Goal: Task Accomplishment & Management: Manage account settings

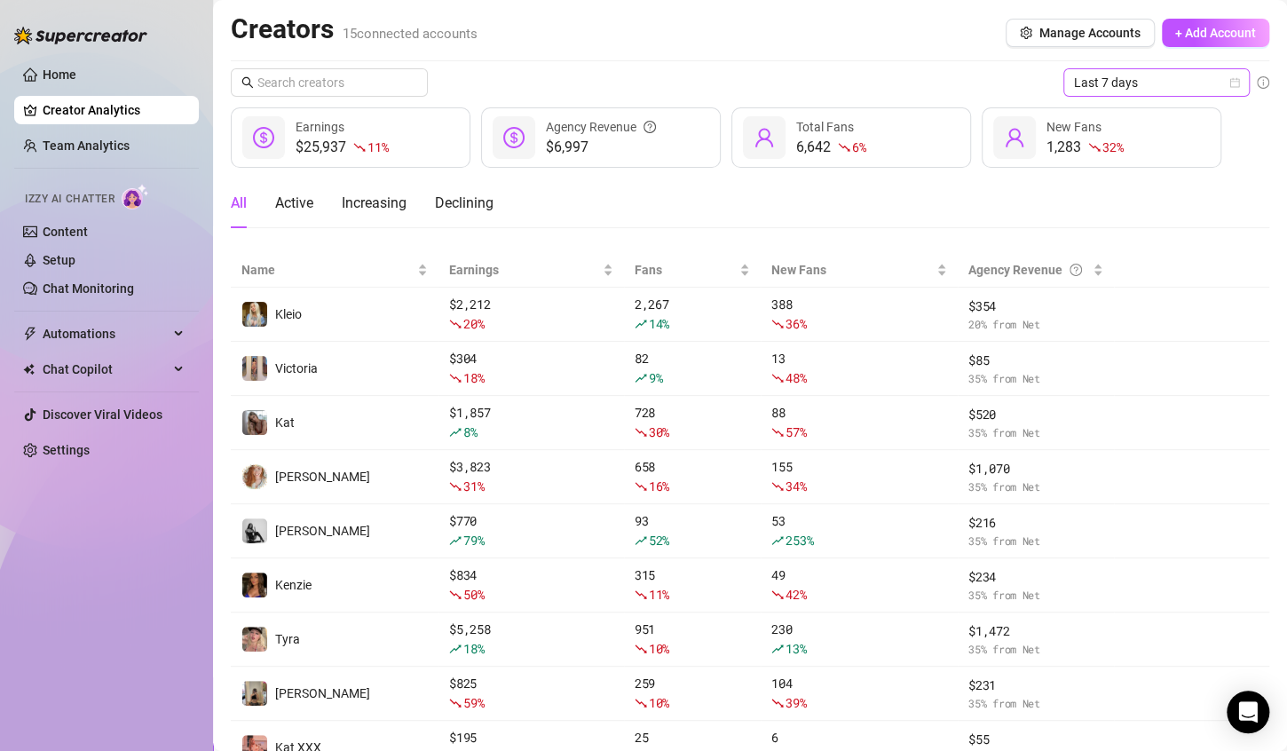
click at [1224, 75] on div "Last 7 days" at bounding box center [1156, 82] width 186 height 28
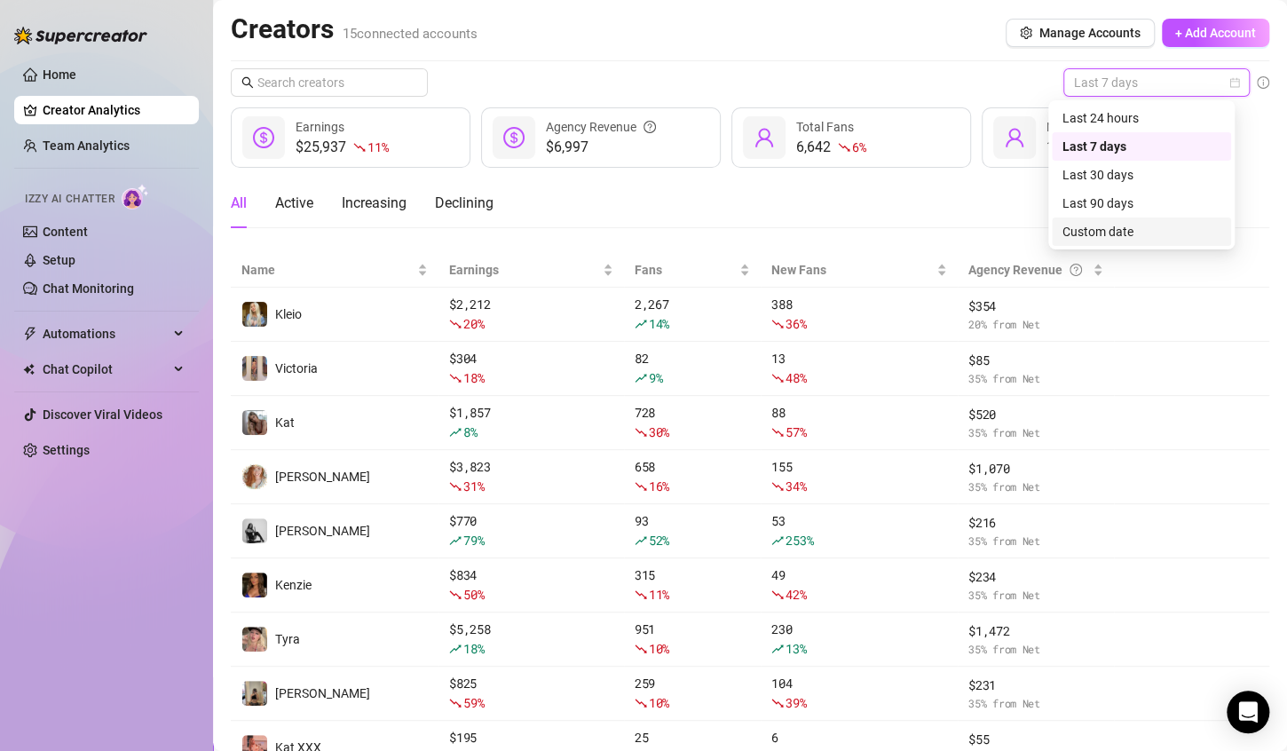
click at [1102, 238] on div "Custom date" at bounding box center [1141, 232] width 158 height 20
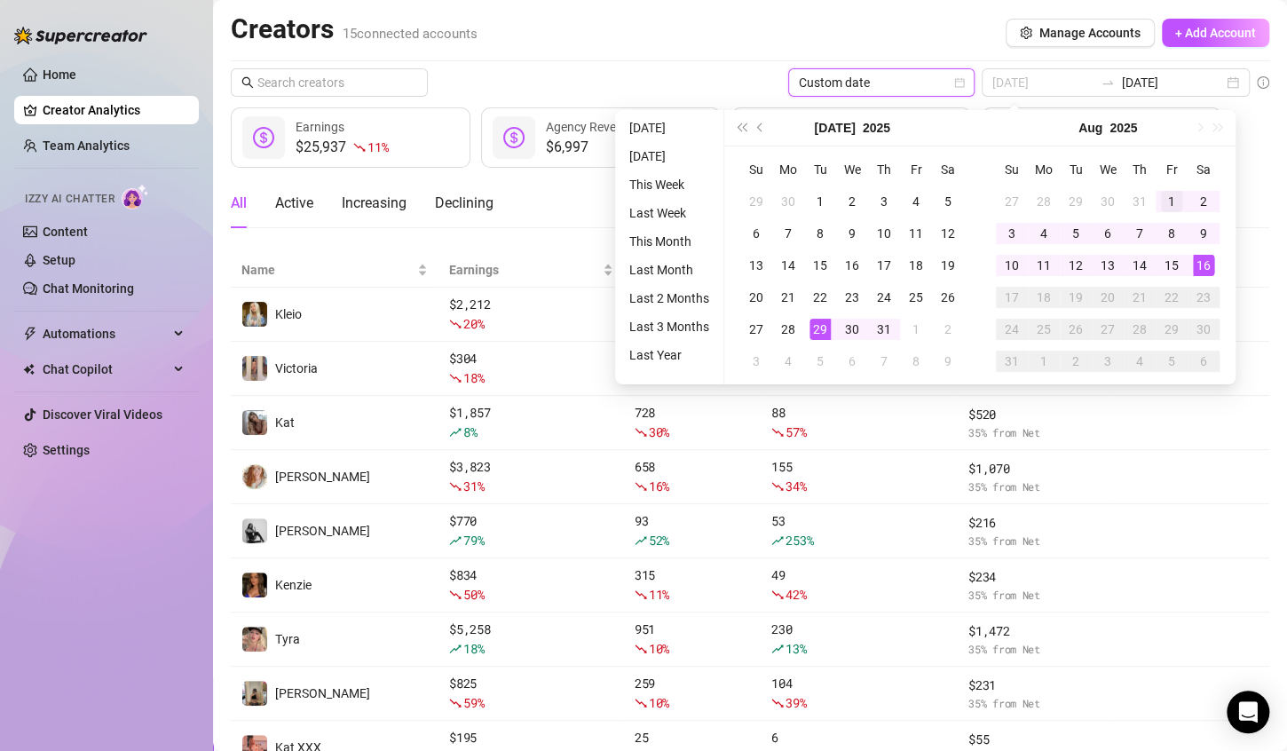
type input "[DATE]"
click at [1172, 202] on div "1" at bounding box center [1171, 201] width 21 height 21
type input "[DATE]"
click at [1196, 265] on div "16" at bounding box center [1203, 265] width 21 height 21
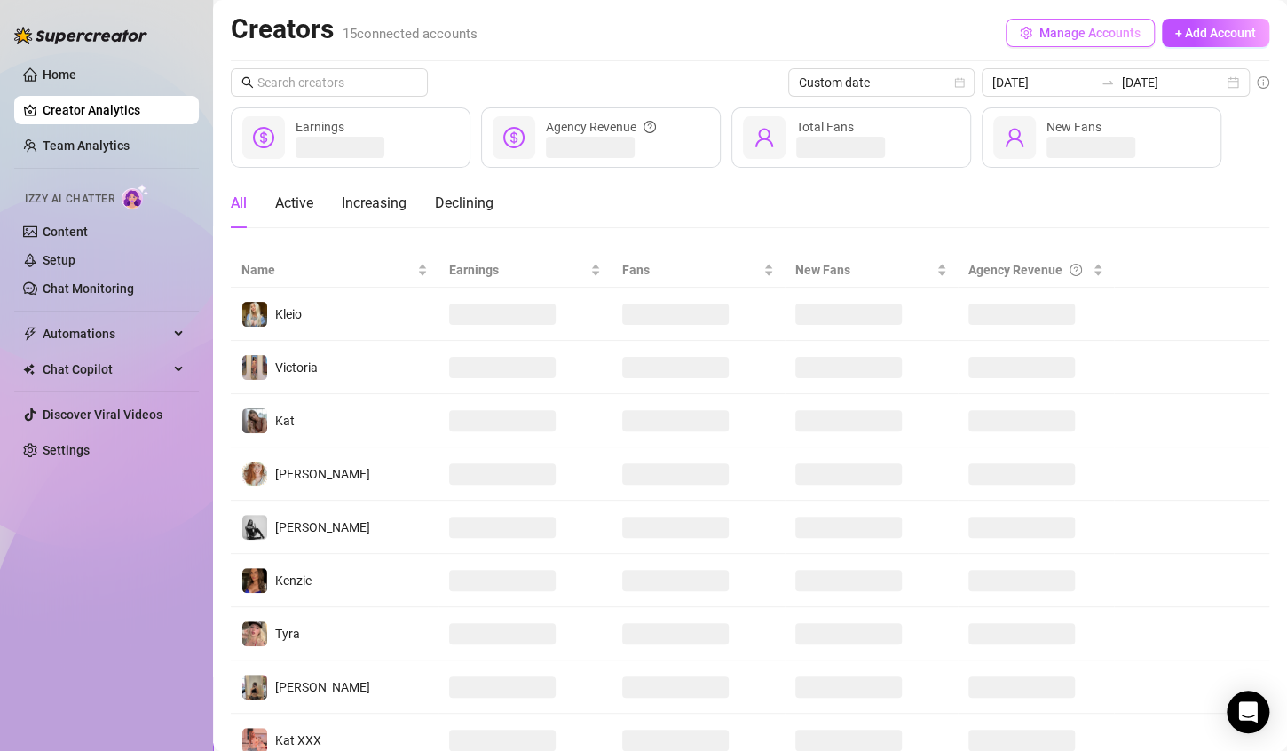
click at [1065, 33] on span "Manage Accounts" at bounding box center [1089, 33] width 101 height 14
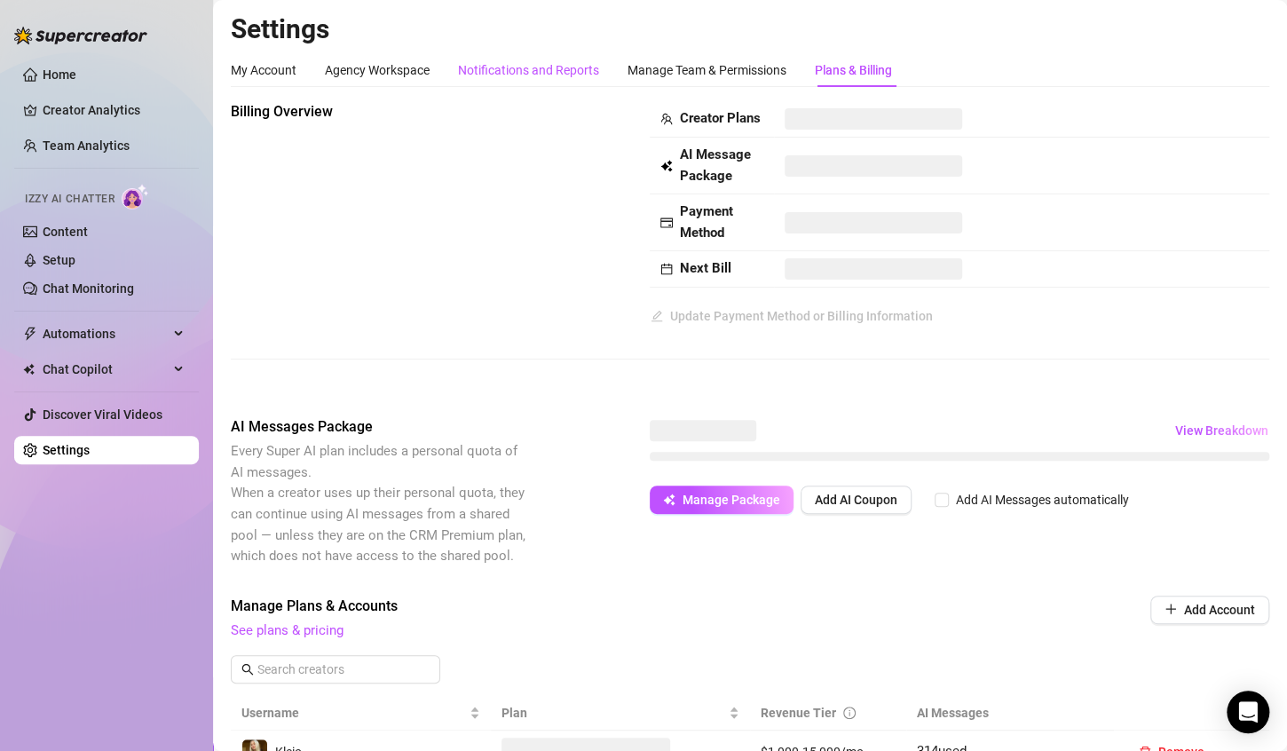
click at [503, 60] on div "Notifications and Reports" at bounding box center [528, 70] width 141 height 20
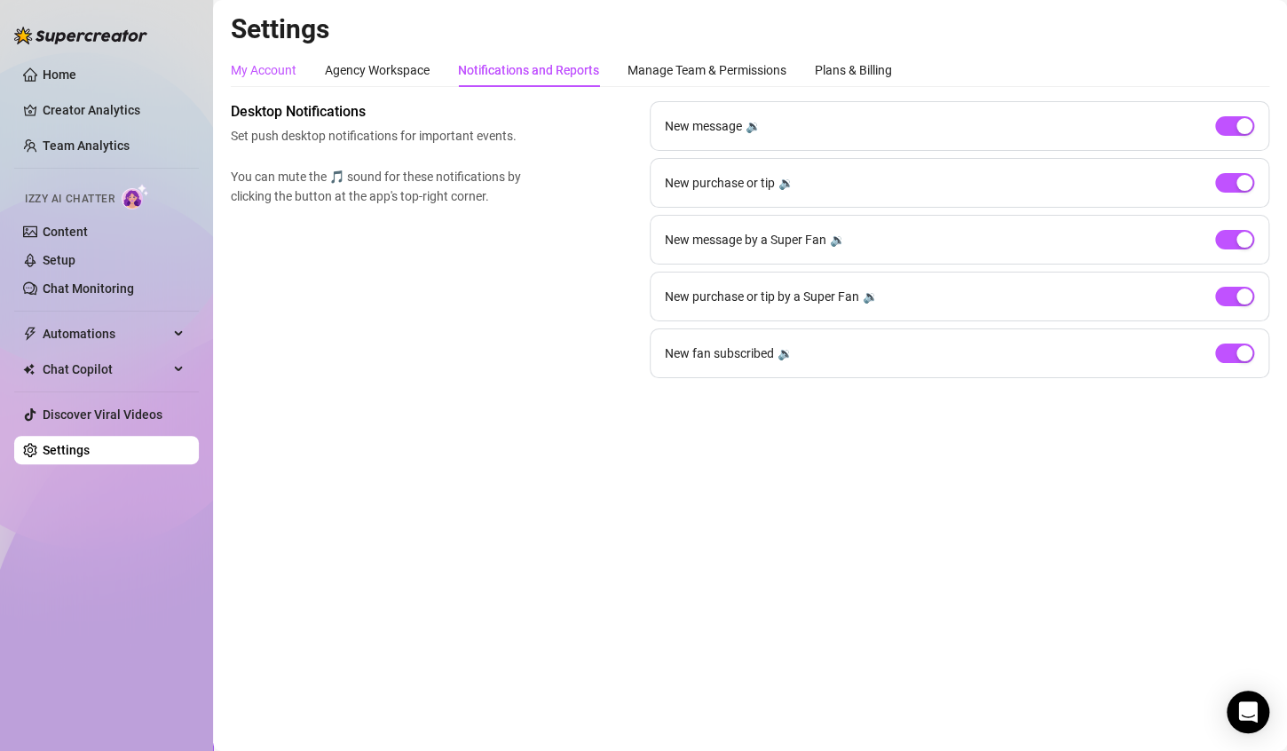
click at [253, 71] on div "My Account" at bounding box center [264, 70] width 66 height 20
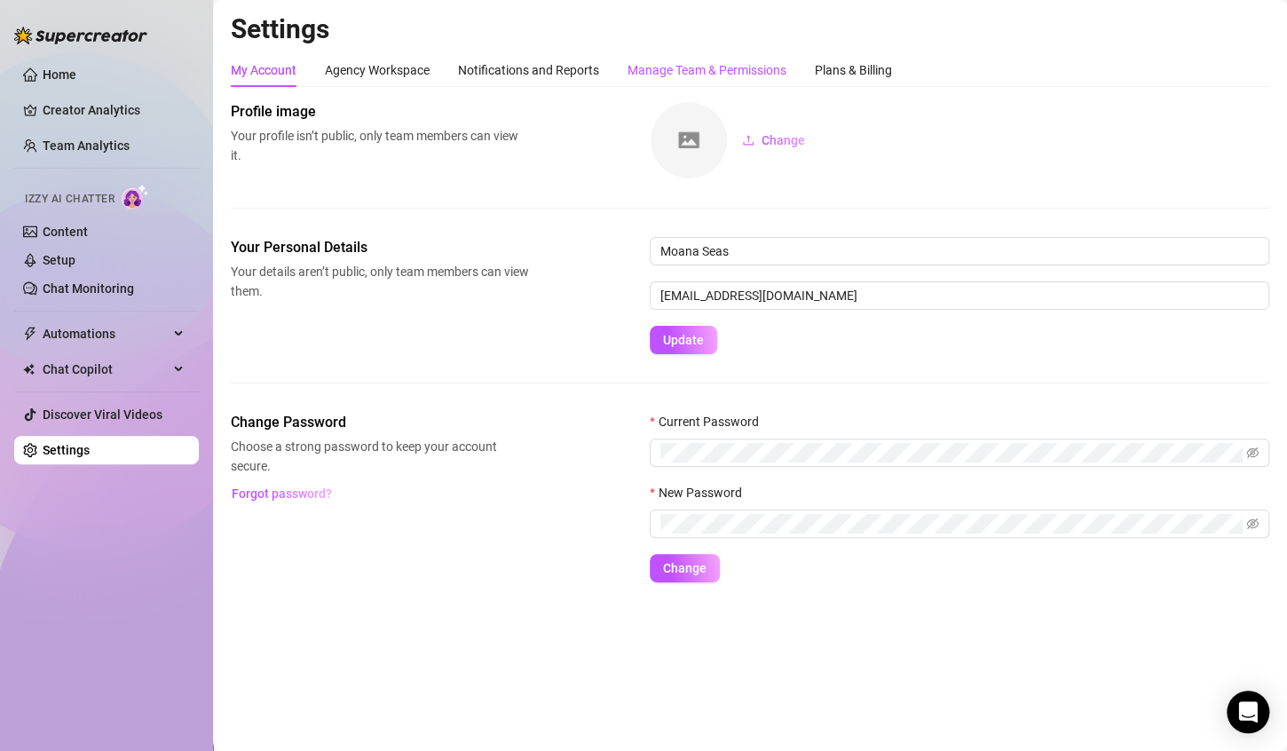
click at [647, 72] on div "Manage Team & Permissions" at bounding box center [707, 70] width 159 height 20
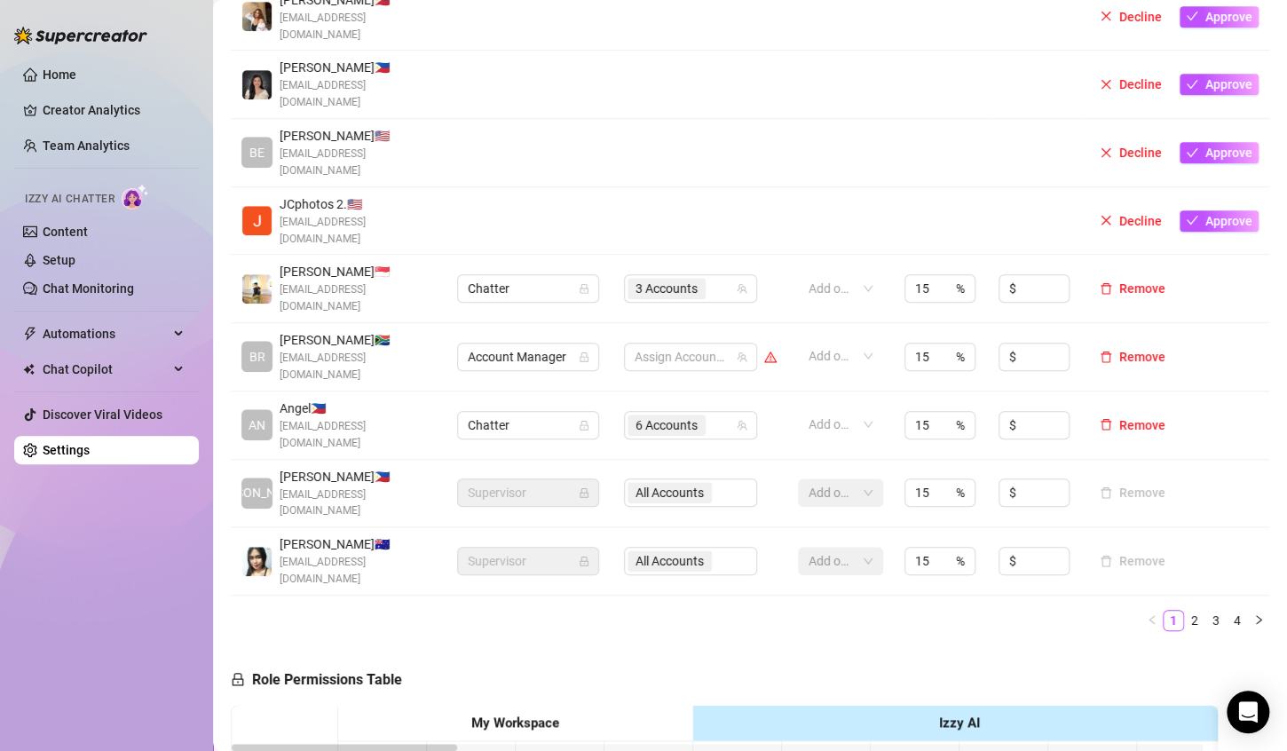
scroll to position [527, 0]
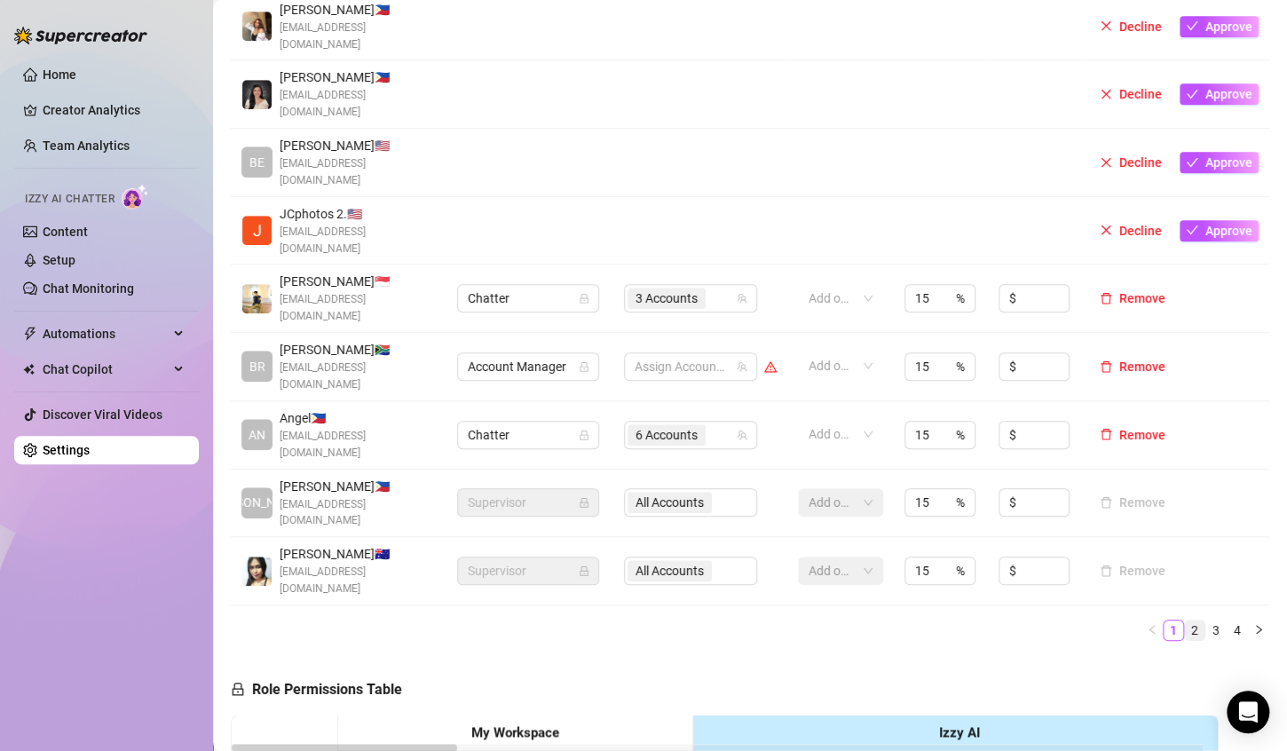
click at [1185, 620] on link "2" at bounding box center [1195, 630] width 20 height 20
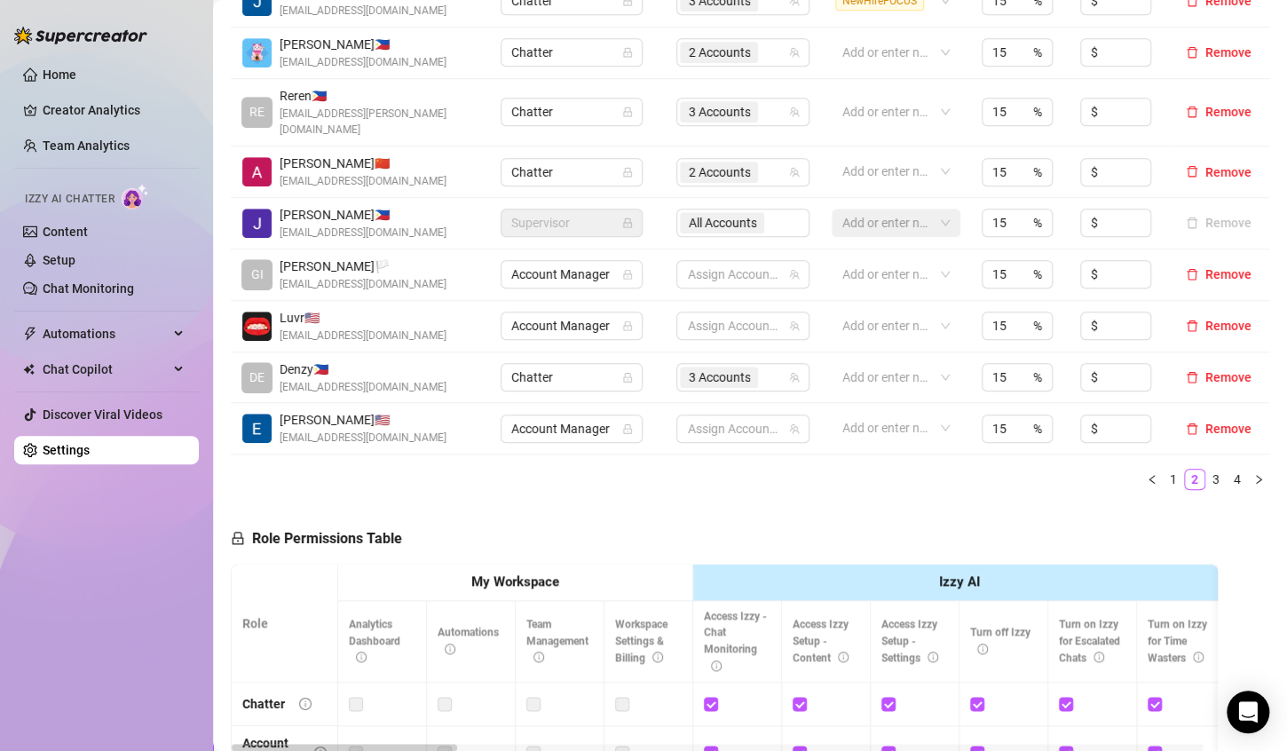
drag, startPoint x: 1196, startPoint y: 453, endPoint x: 1100, endPoint y: 436, distance: 97.3
click at [1206, 470] on link "3" at bounding box center [1216, 480] width 20 height 20
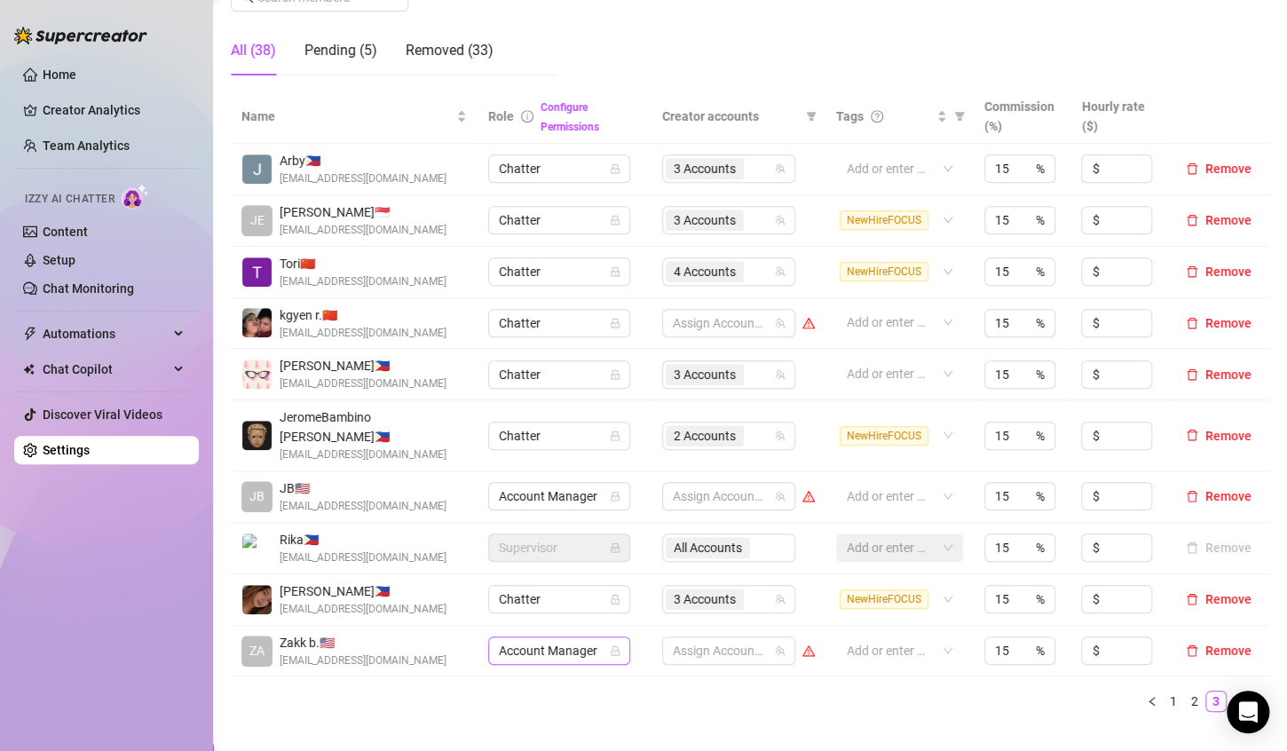
scroll to position [261, 0]
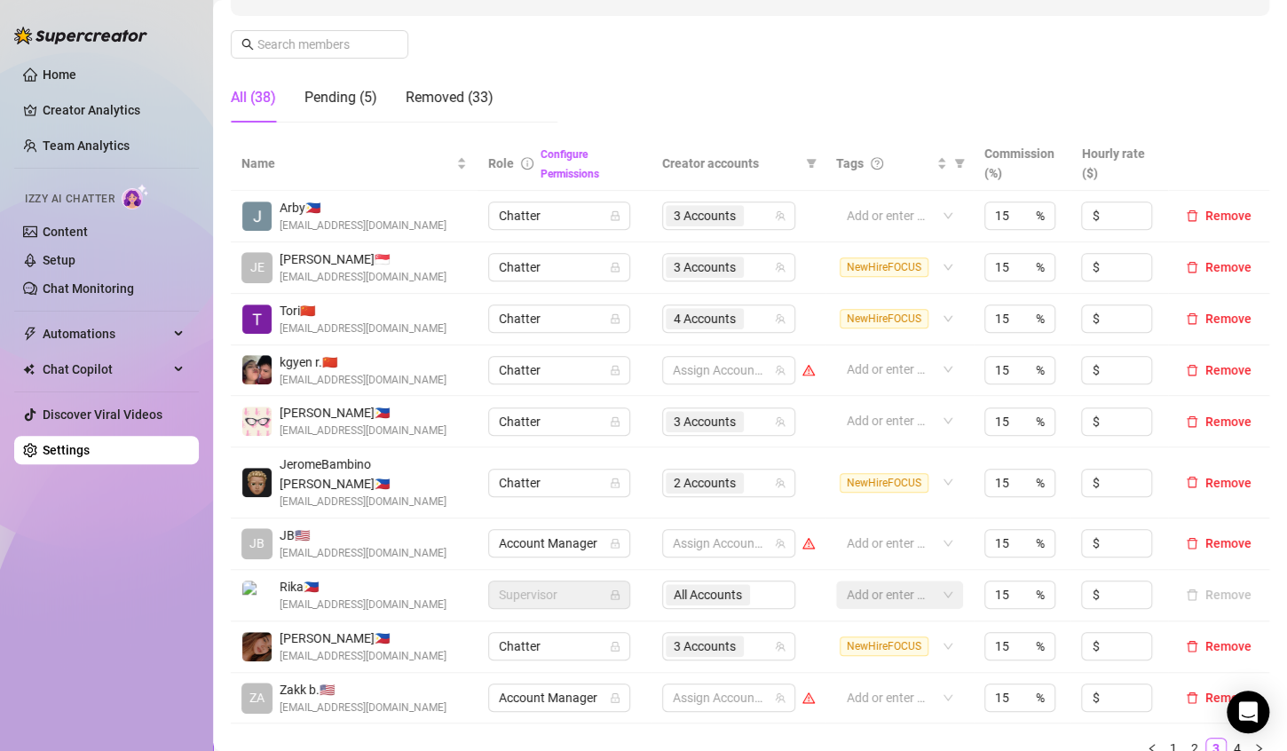
click at [1228, 738] on link "4" at bounding box center [1238, 748] width 20 height 20
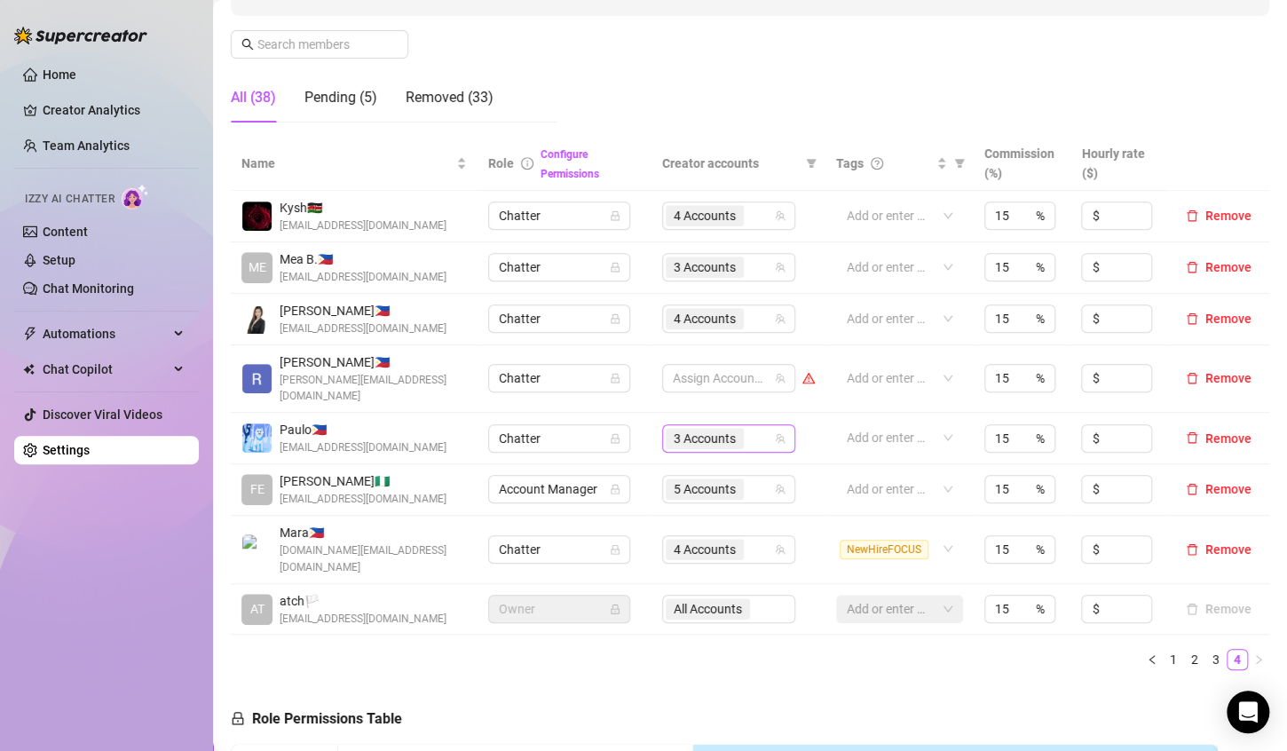
click at [754, 426] on div "3 Accounts" at bounding box center [719, 438] width 107 height 25
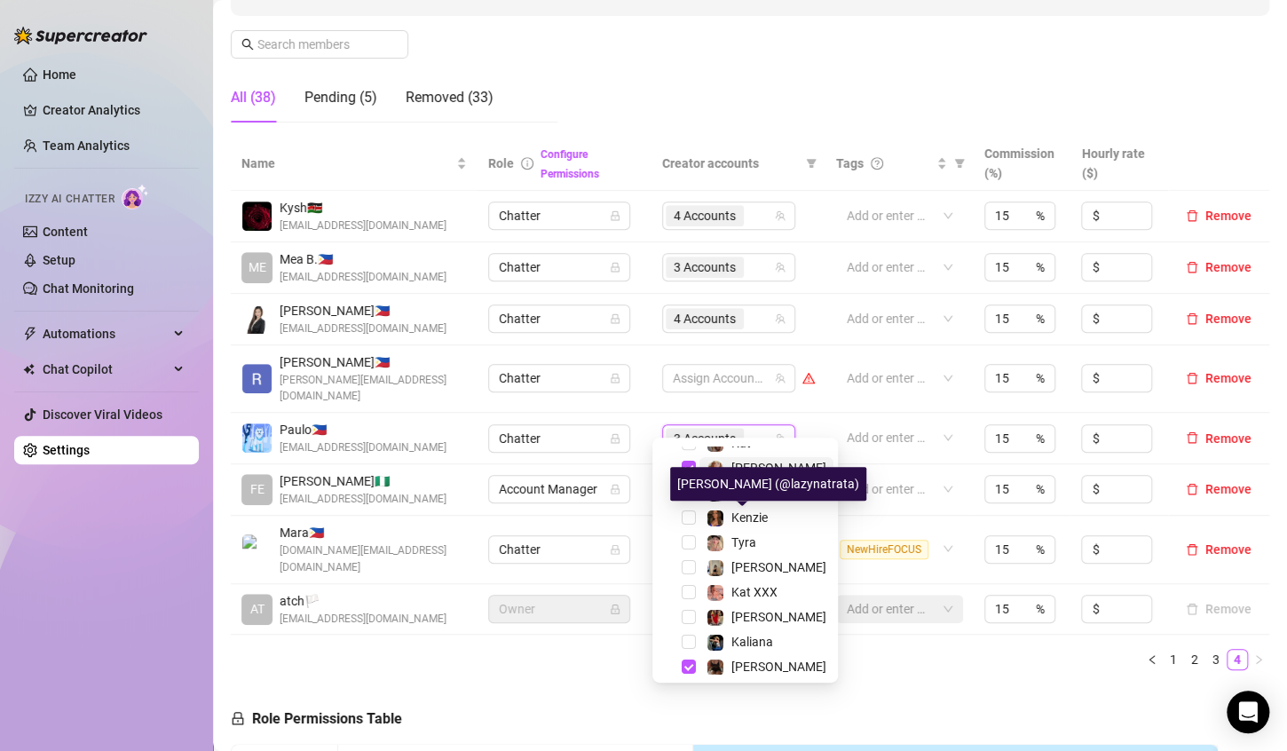
scroll to position [170, 0]
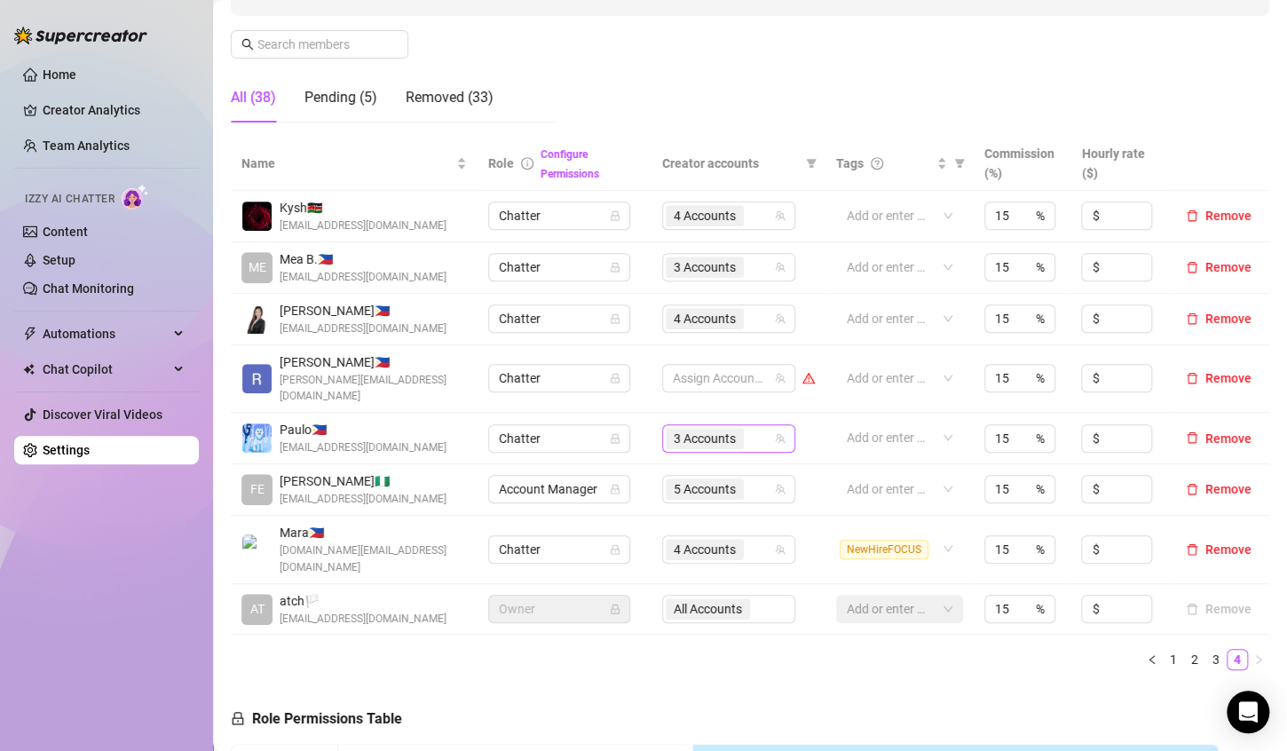
click at [759, 430] on div "3 Accounts" at bounding box center [719, 438] width 107 height 25
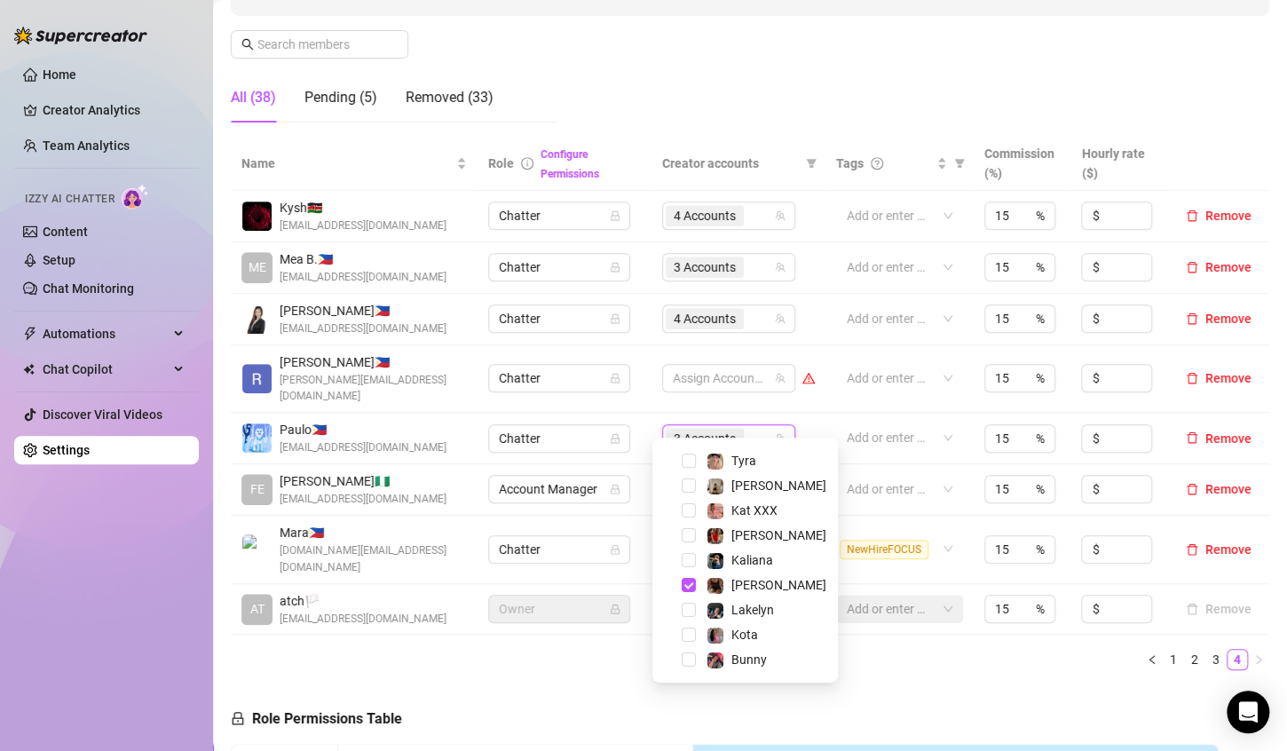
click at [885, 641] on div "Name Role Configure Permissions Creator accounts Tags Commission (%) Hourly rat…" at bounding box center [750, 411] width 1038 height 548
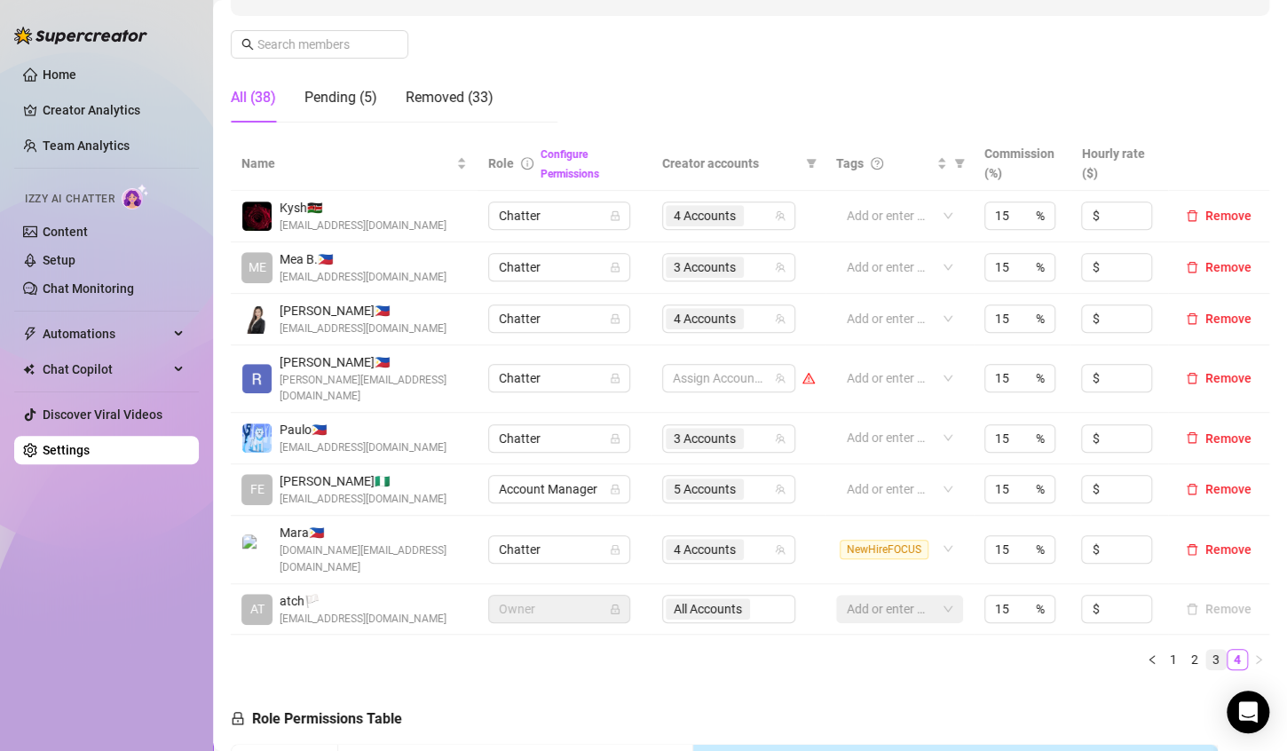
click at [1206, 650] on link "3" at bounding box center [1216, 660] width 20 height 20
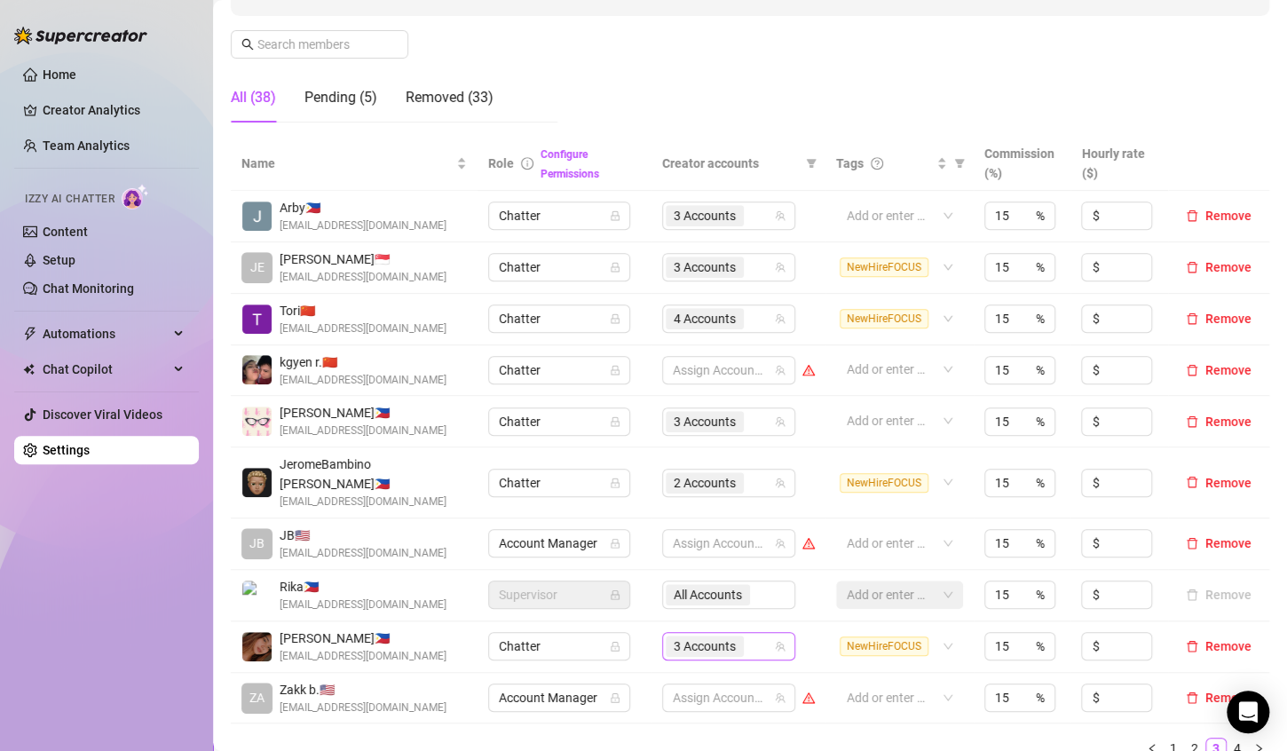
click at [754, 634] on div "3 Accounts" at bounding box center [719, 646] width 107 height 25
click at [843, 704] on div "Name Role Configure Permissions Creator accounts Tags Commission (%) Hourly rat…" at bounding box center [750, 448] width 1038 height 622
click at [1185, 738] on link "2" at bounding box center [1195, 748] width 20 height 20
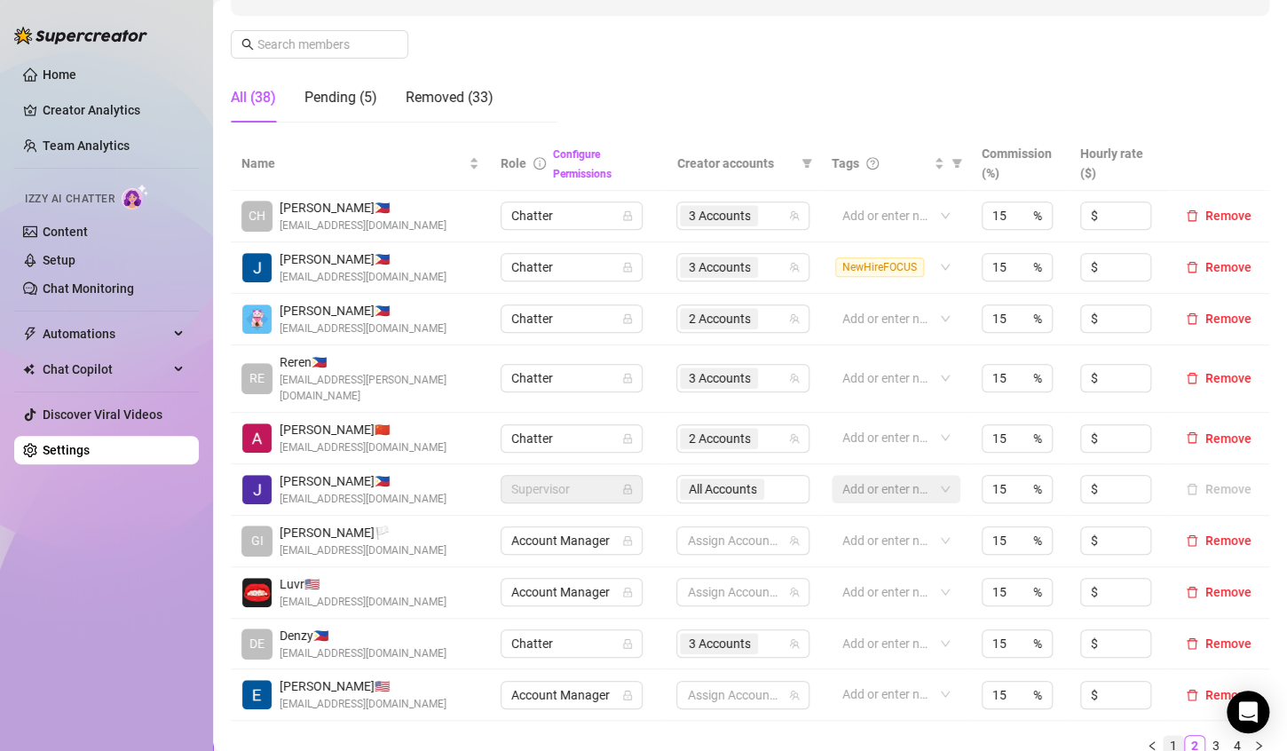
click at [1164, 736] on link "1" at bounding box center [1174, 746] width 20 height 20
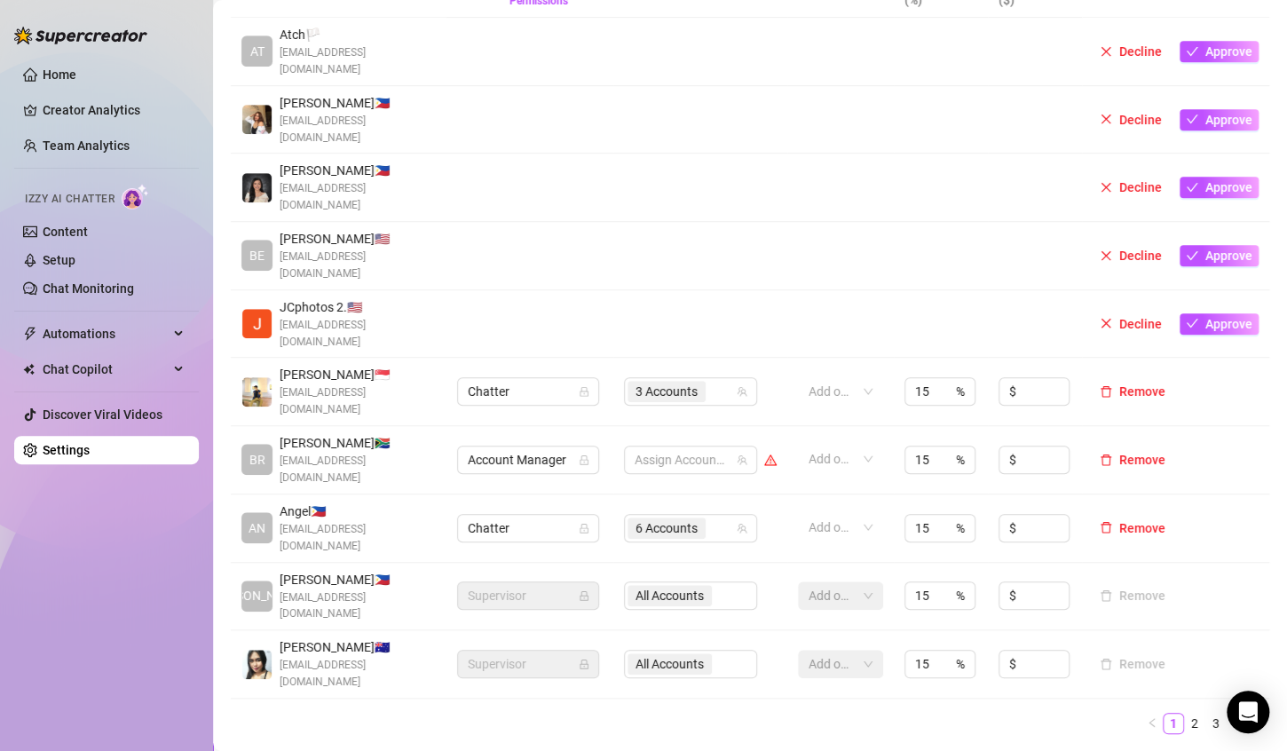
scroll to position [438, 0]
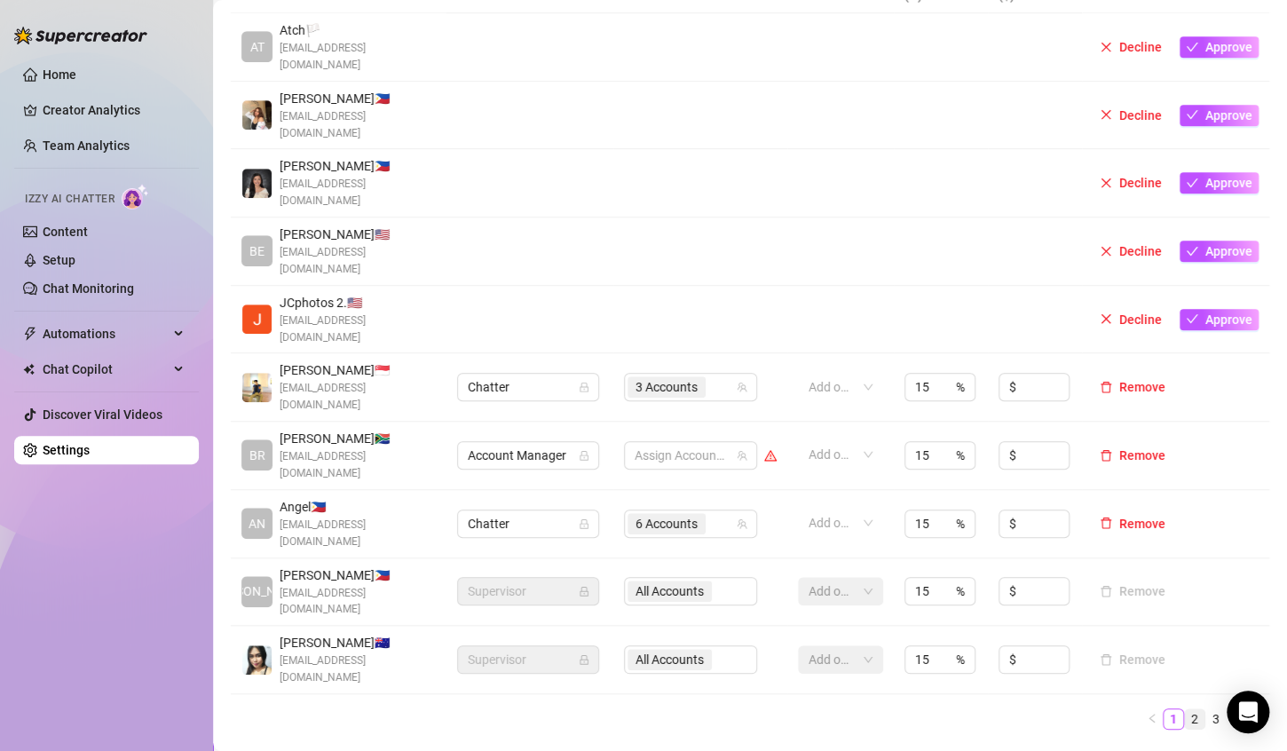
click at [1185, 709] on link "2" at bounding box center [1195, 719] width 20 height 20
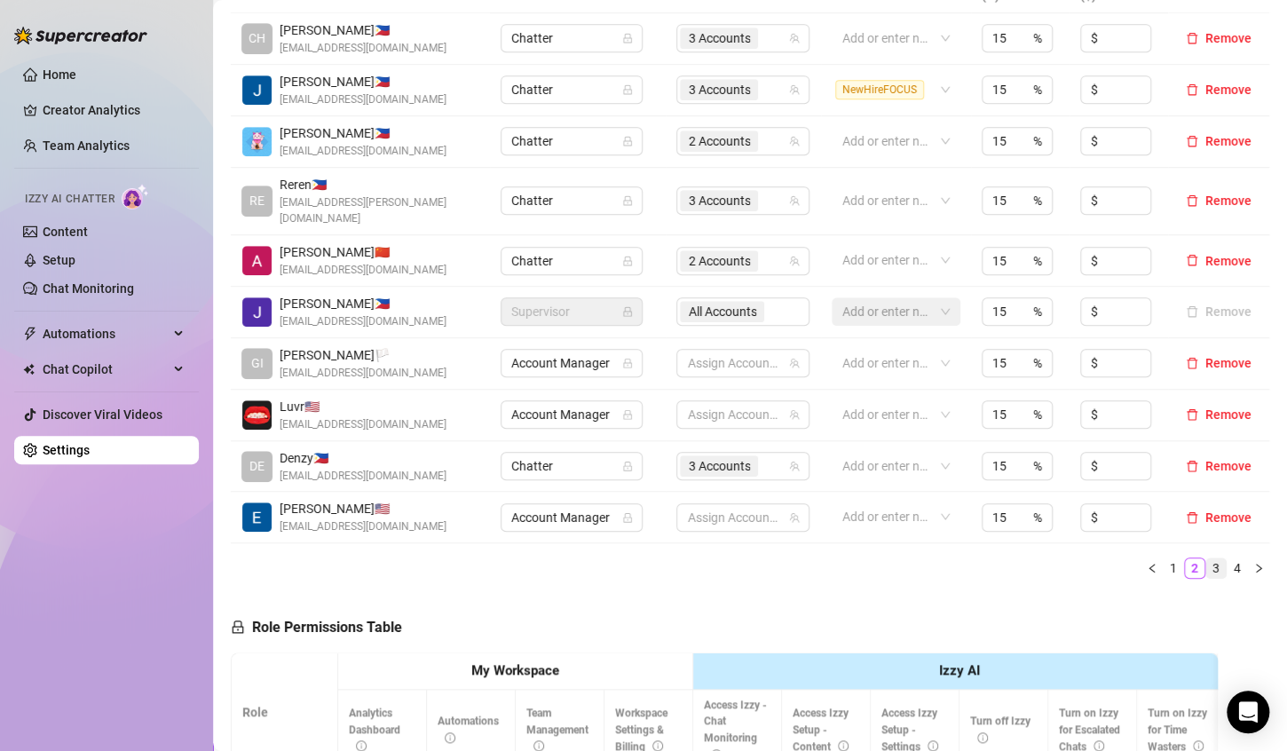
click at [1206, 558] on link "3" at bounding box center [1216, 568] width 20 height 20
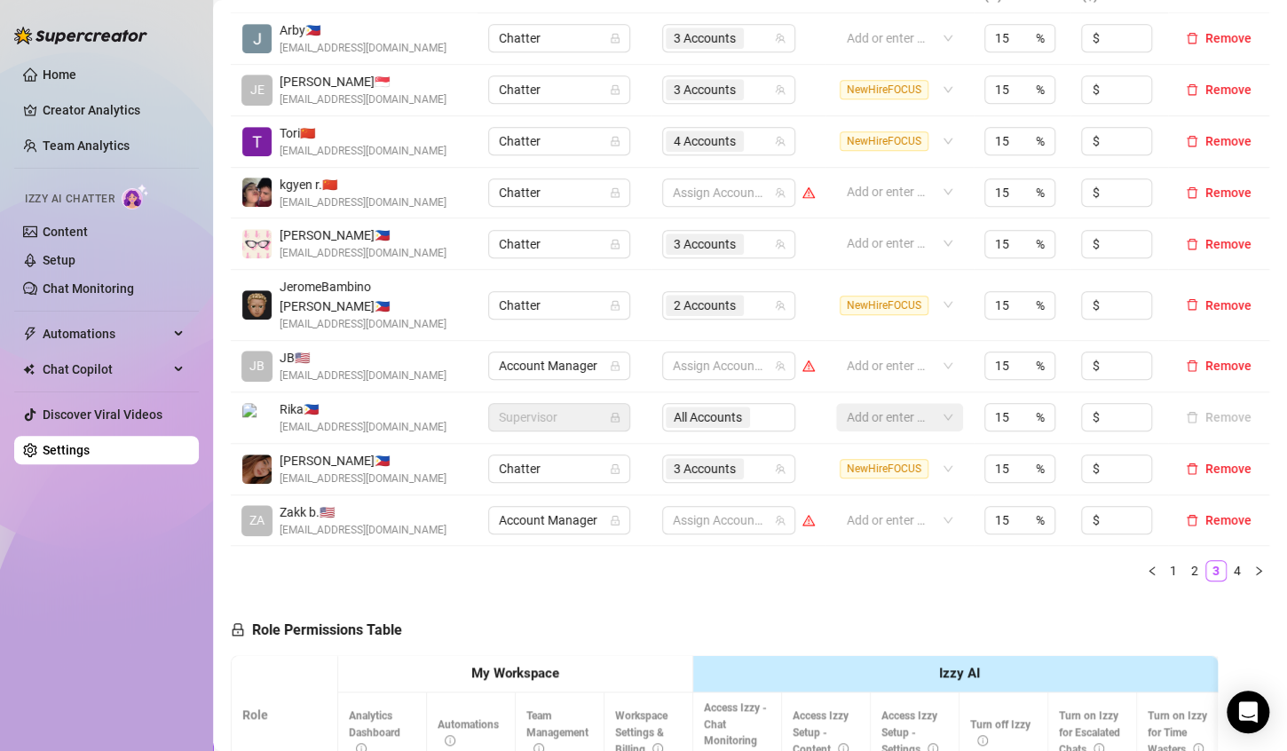
scroll to position [350, 0]
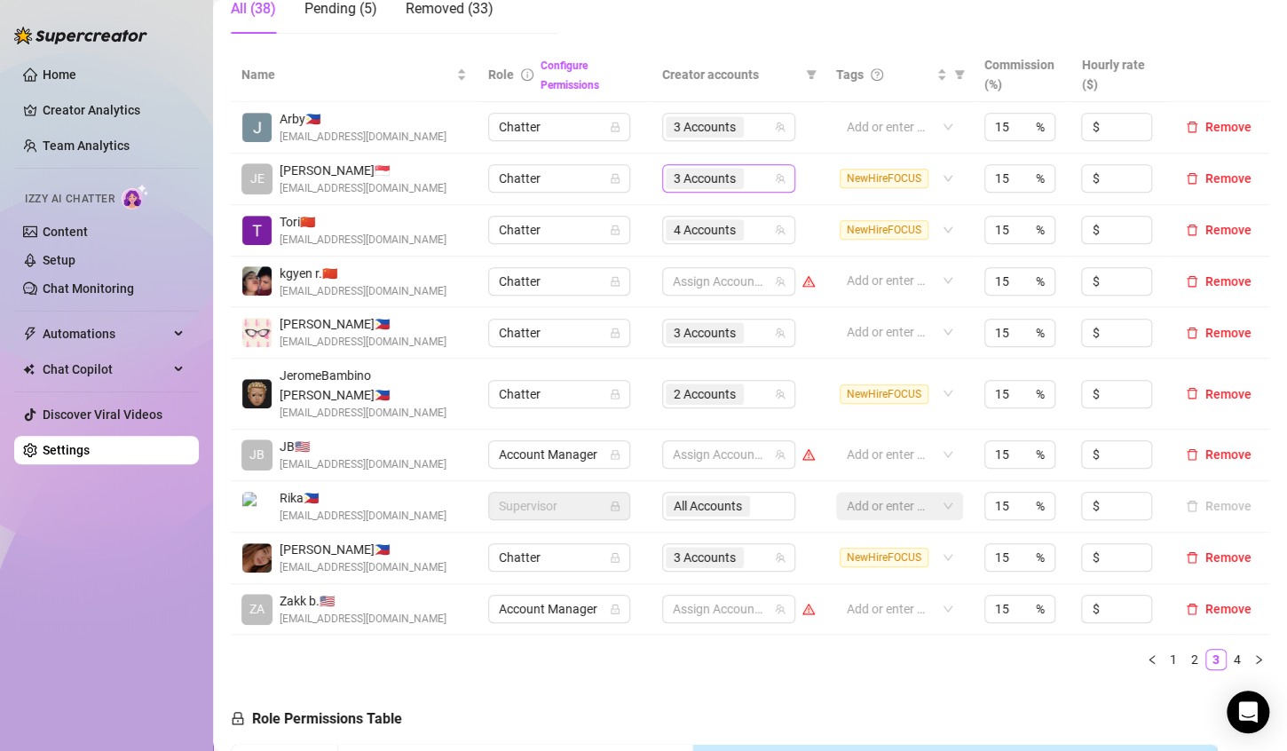
click at [746, 176] on div "3 Accounts" at bounding box center [719, 178] width 107 height 25
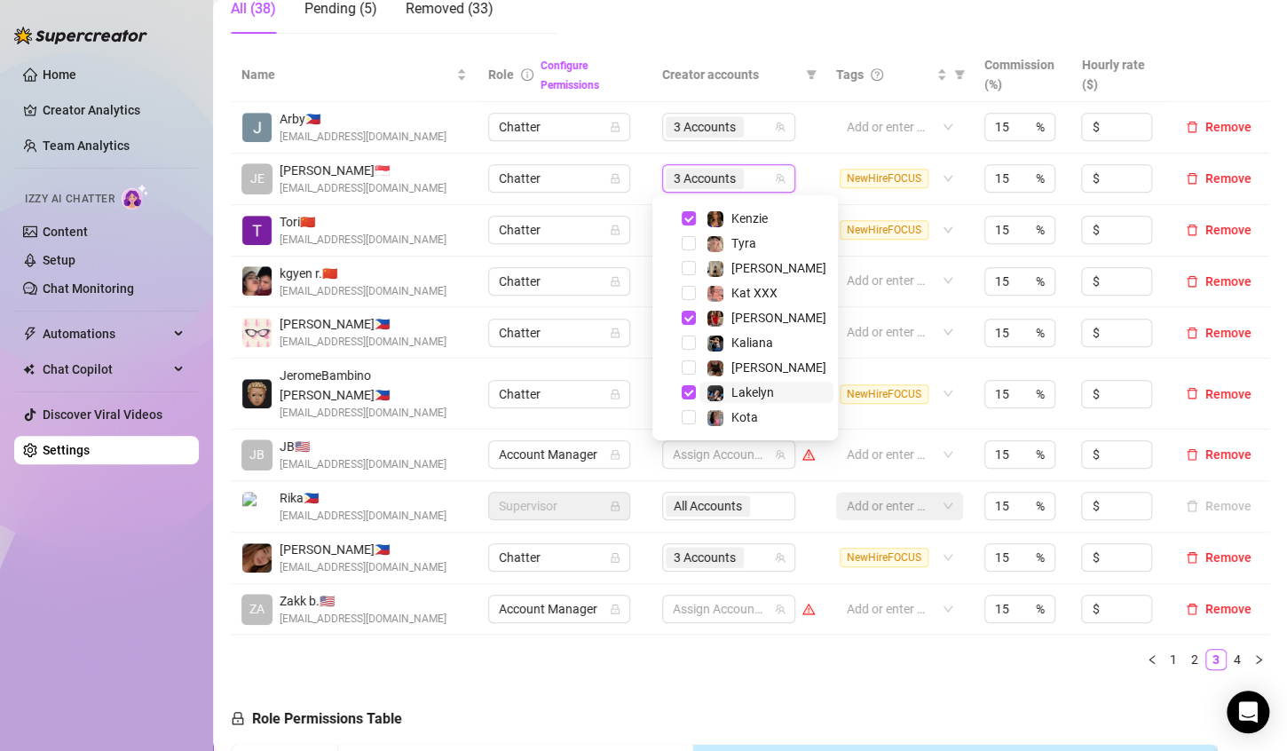
scroll to position [170, 0]
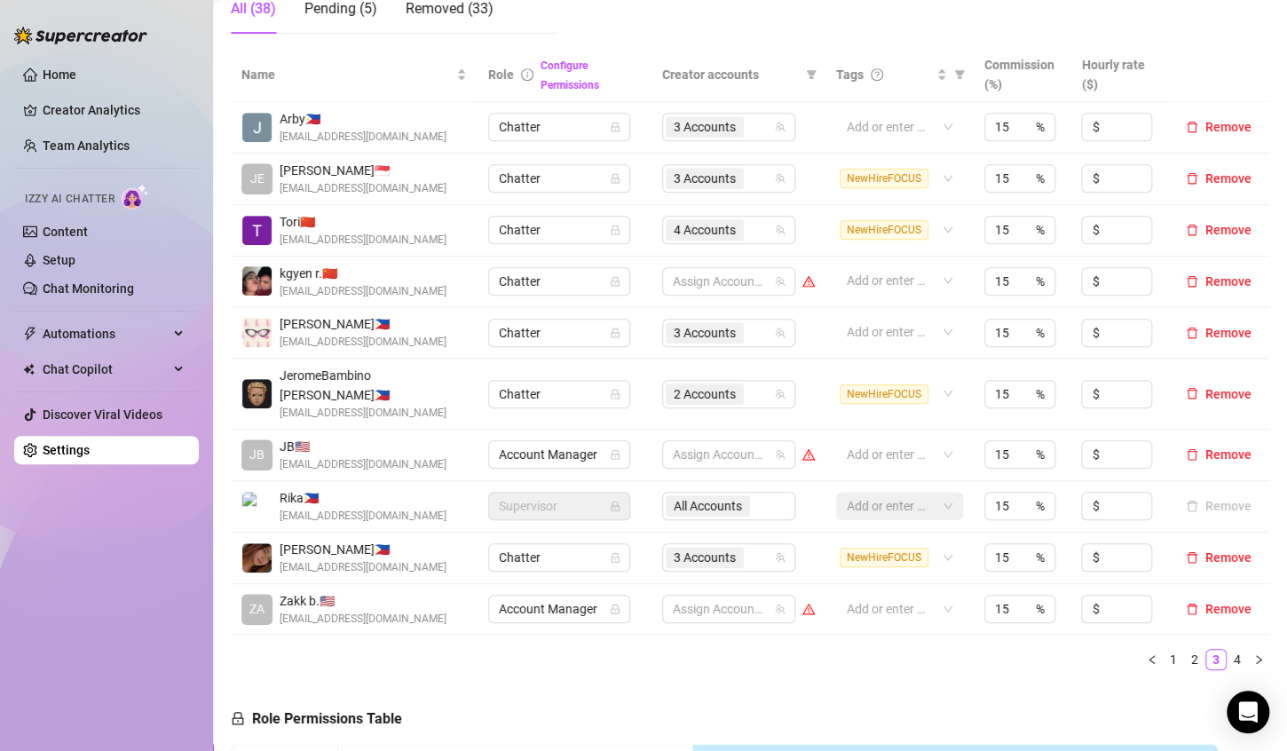
click at [809, 652] on div "Name Role Configure Permissions Creator accounts Tags Commission (%) Hourly rat…" at bounding box center [750, 366] width 1038 height 636
click at [1228, 650] on link "4" at bounding box center [1238, 660] width 20 height 20
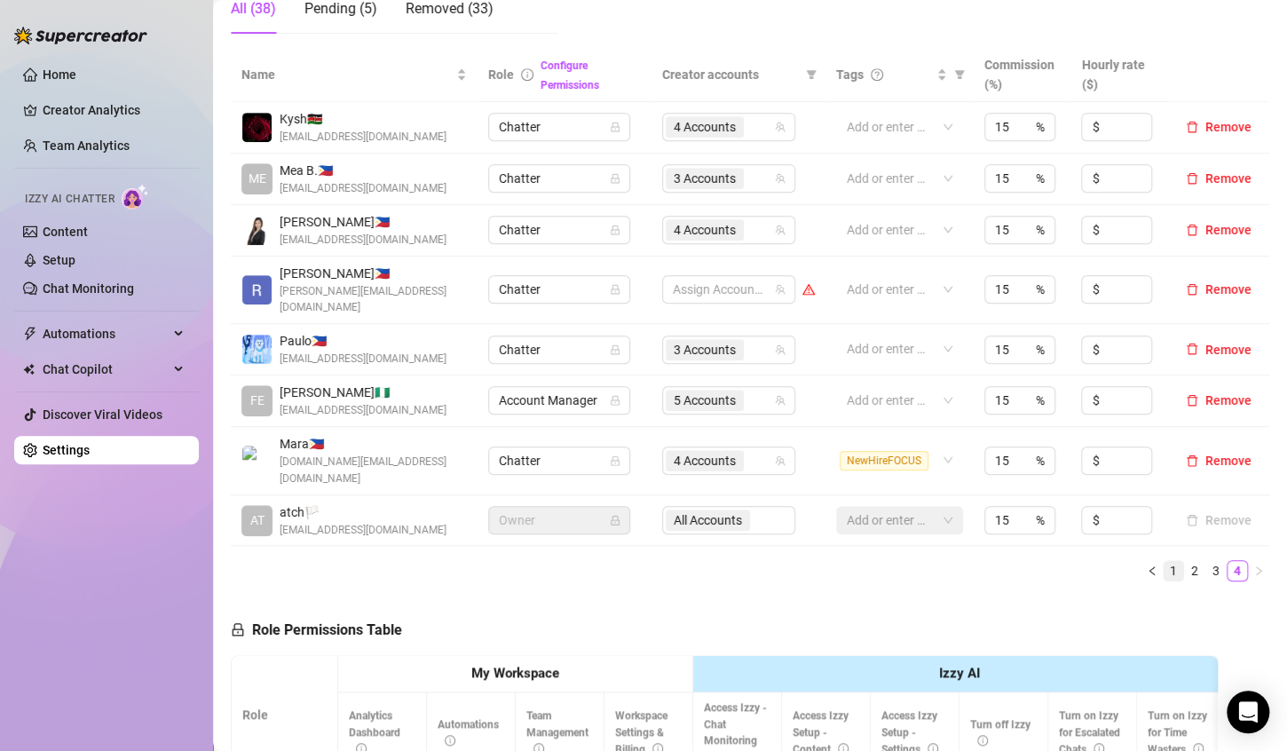
click at [1164, 561] on link "1" at bounding box center [1174, 571] width 20 height 20
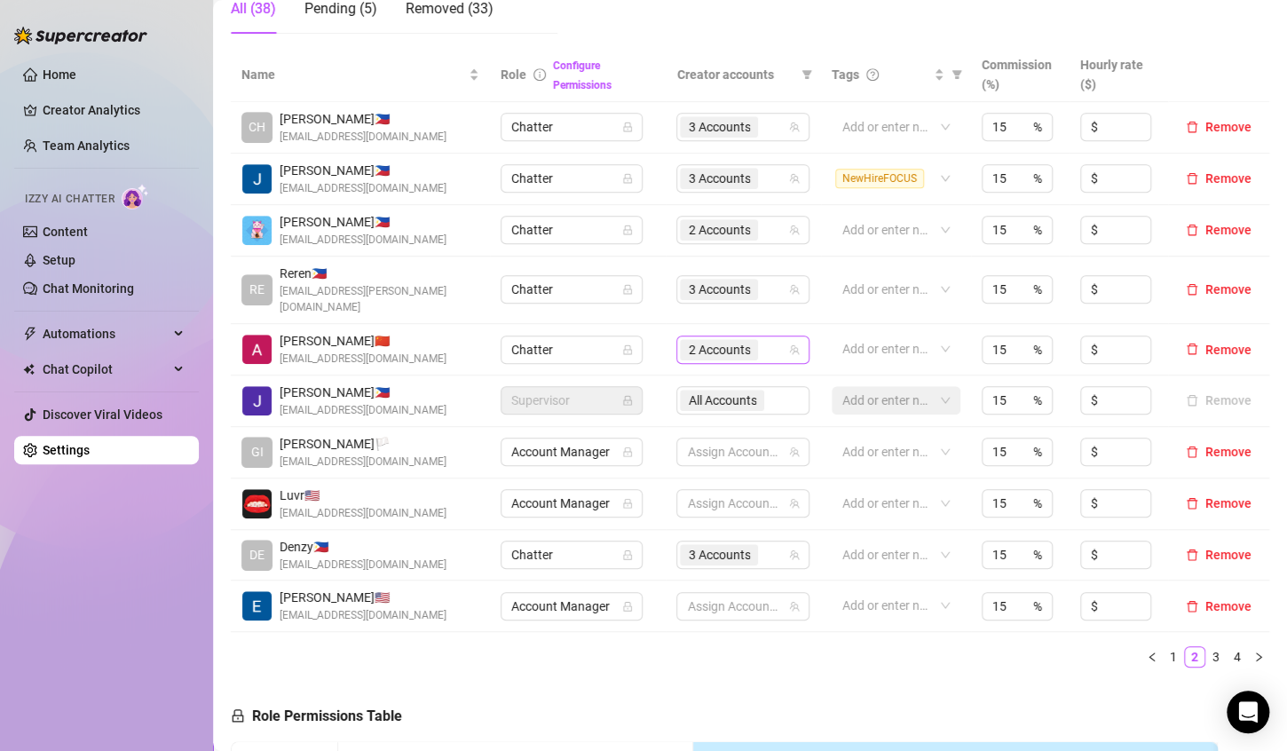
click at [762, 337] on div "2 Accounts" at bounding box center [733, 349] width 107 height 25
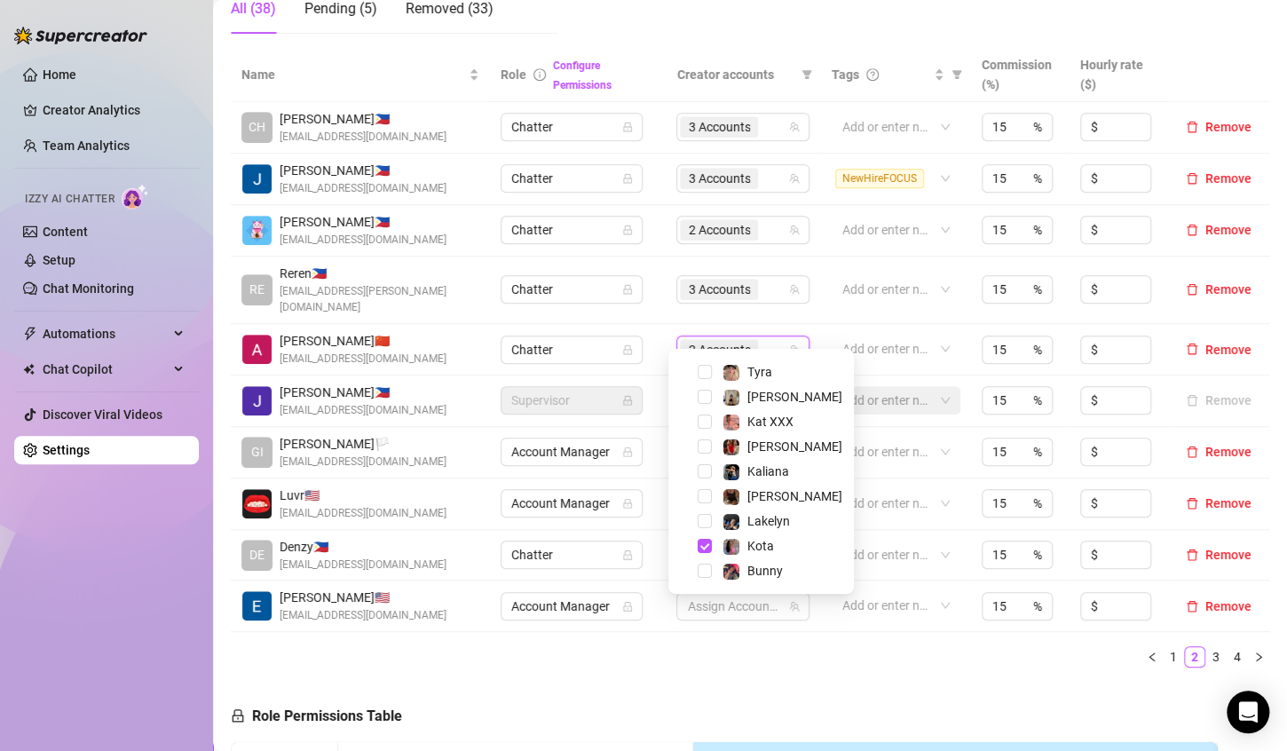
click at [860, 656] on div "Name Role Configure Permissions Creator accounts Tags Commission (%) Hourly rat…" at bounding box center [750, 365] width 1038 height 634
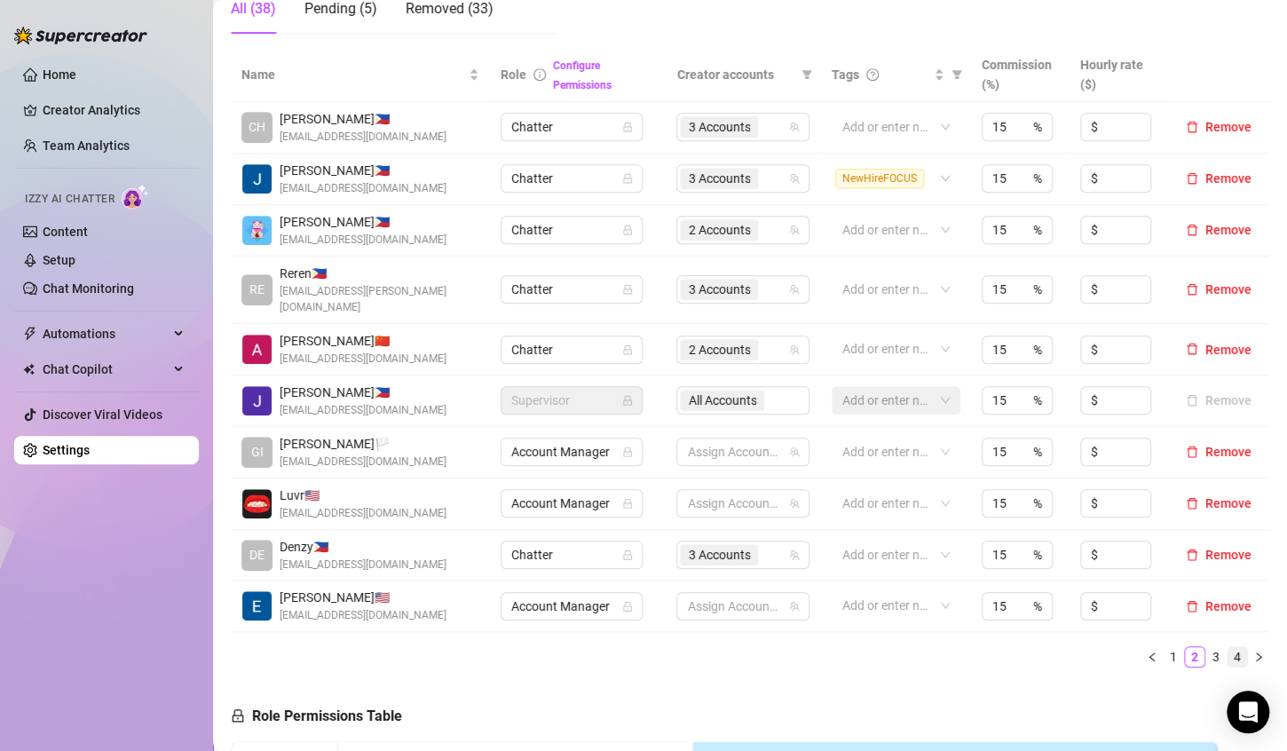
click at [1228, 647] on link "4" at bounding box center [1238, 657] width 20 height 20
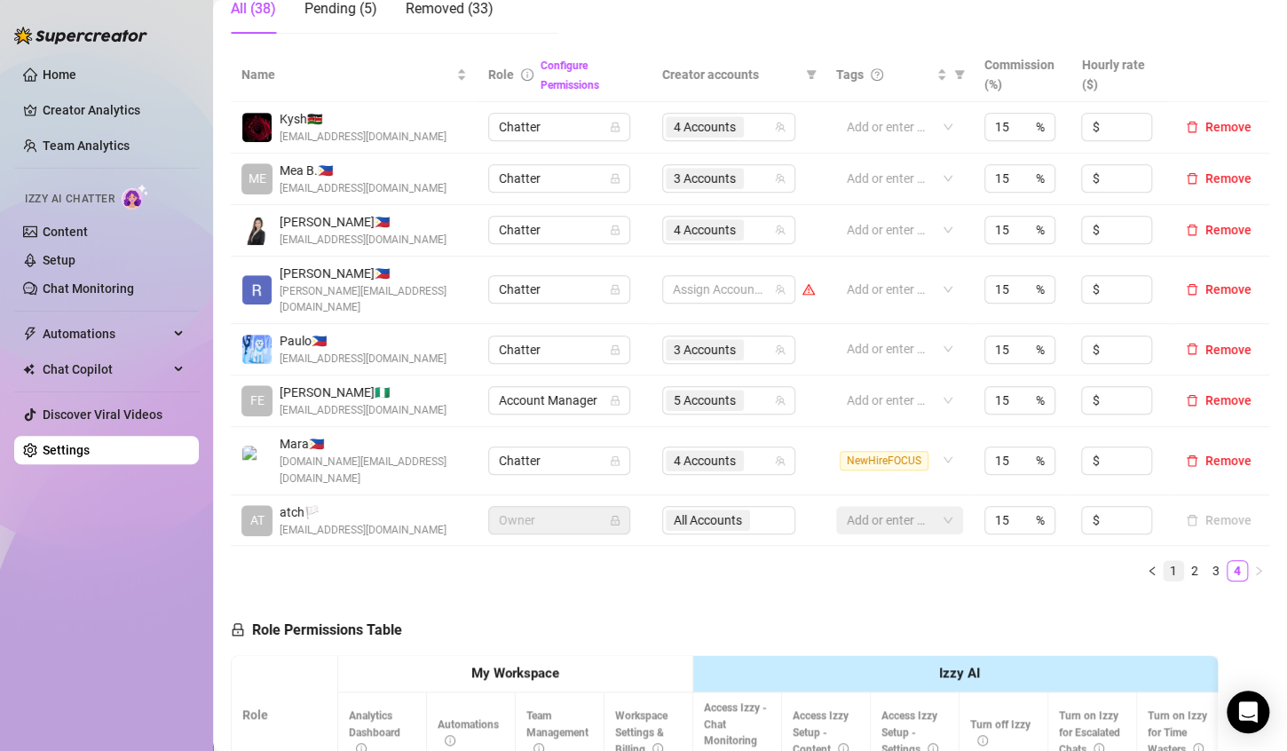
click at [1165, 561] on link "1" at bounding box center [1174, 571] width 20 height 20
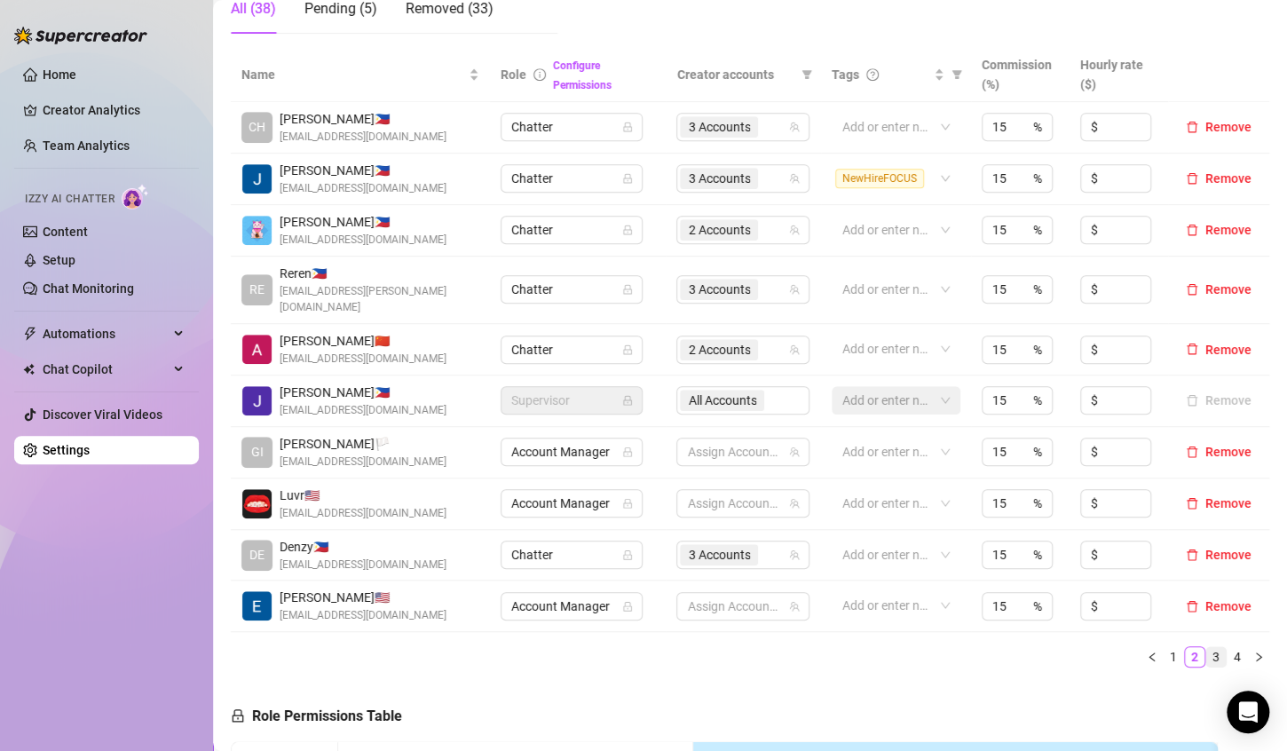
click at [1206, 647] on link "3" at bounding box center [1216, 657] width 20 height 20
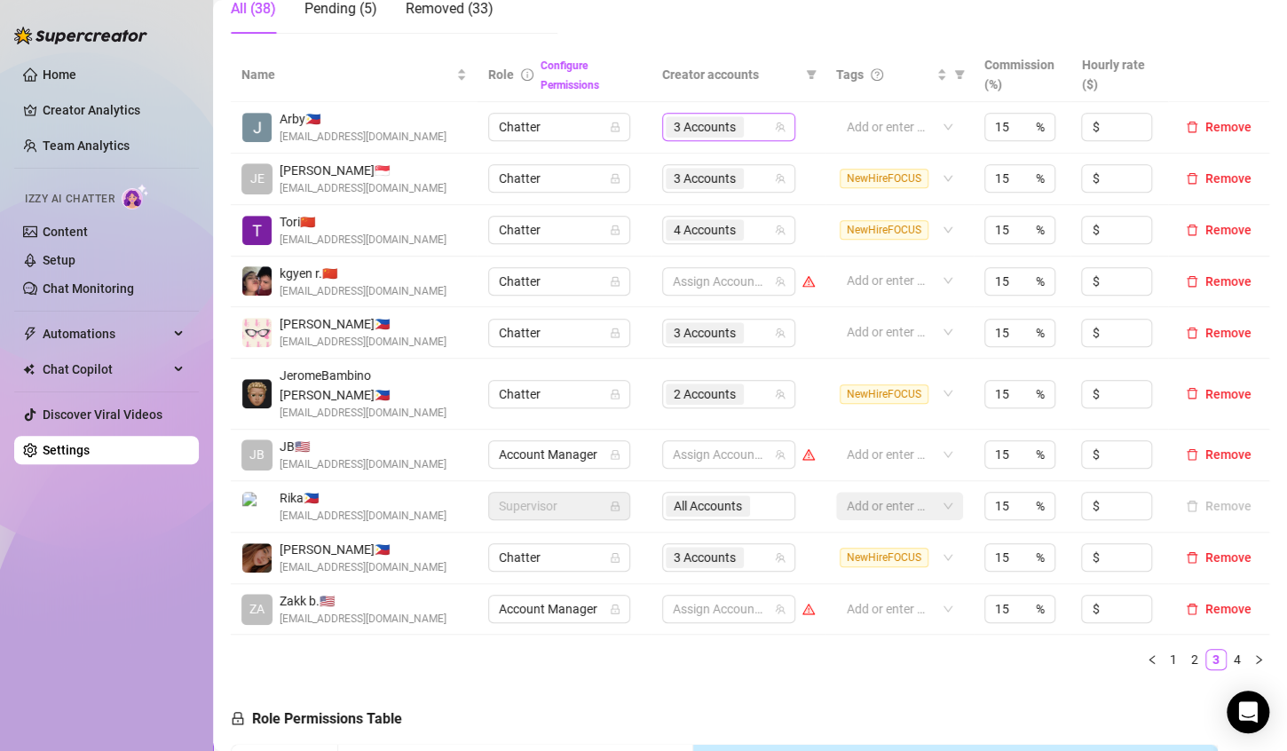
click at [746, 133] on div "3 Accounts" at bounding box center [719, 126] width 107 height 25
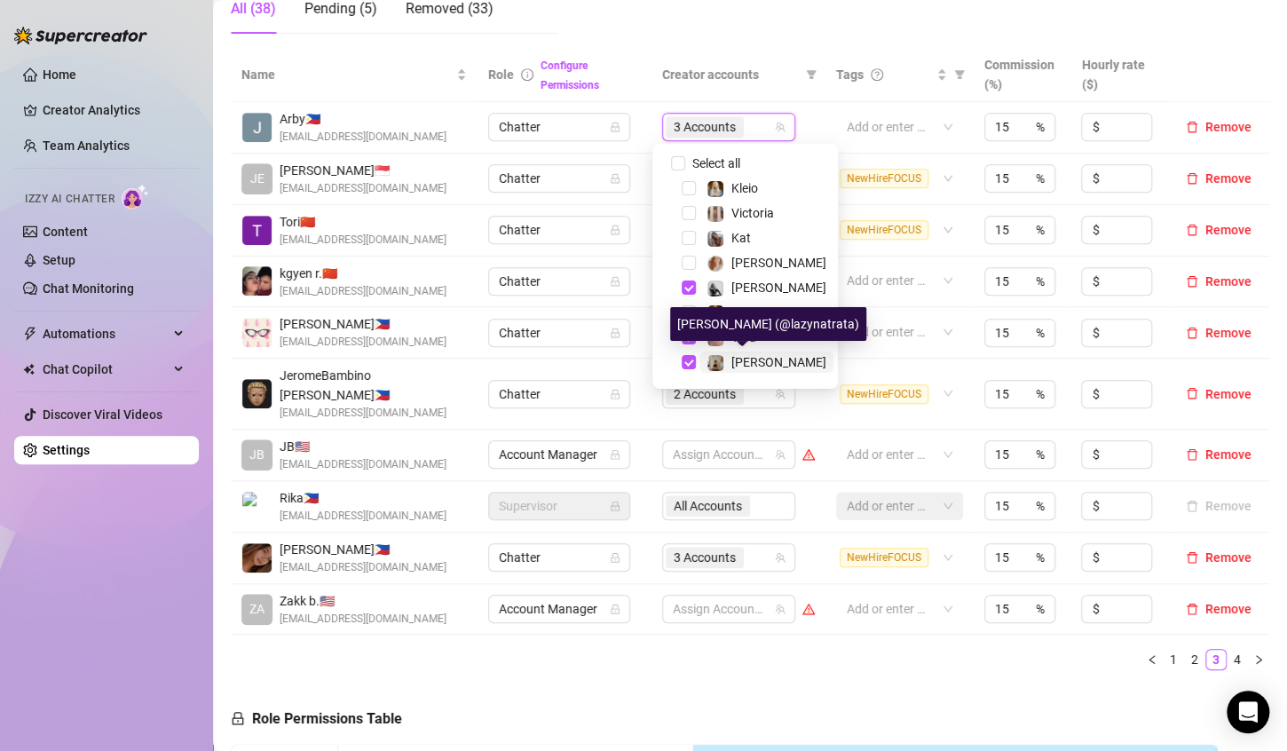
scroll to position [89, 0]
